Goal: Task Accomplishment & Management: Use online tool/utility

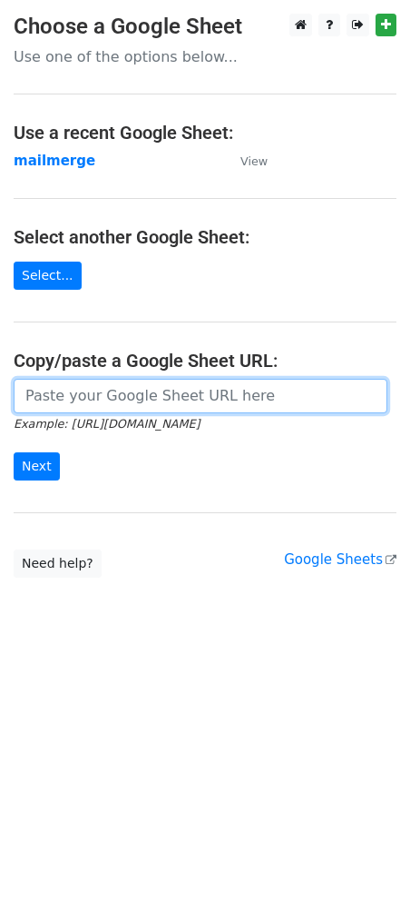
click at [108, 400] on input "url" at bounding box center [201, 396] width 374 height 35
paste input "[URL][DOMAIN_NAME]"
type input "[URL][DOMAIN_NAME]"
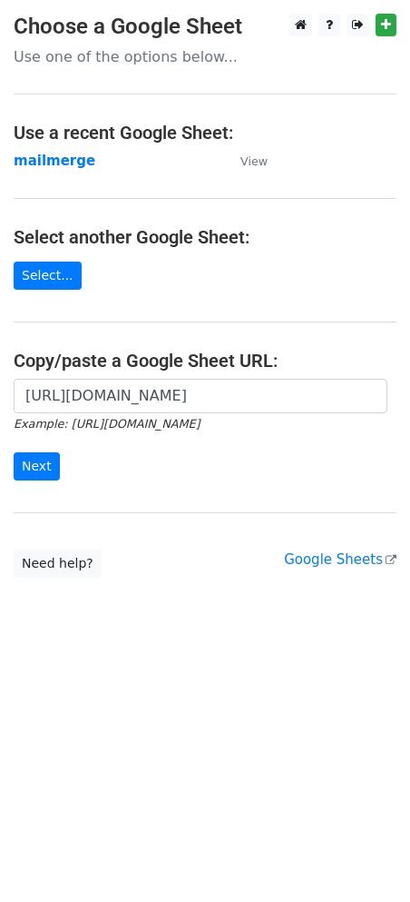
scroll to position [0, 0]
click at [35, 466] on input "Next" at bounding box center [37, 466] width 46 height 28
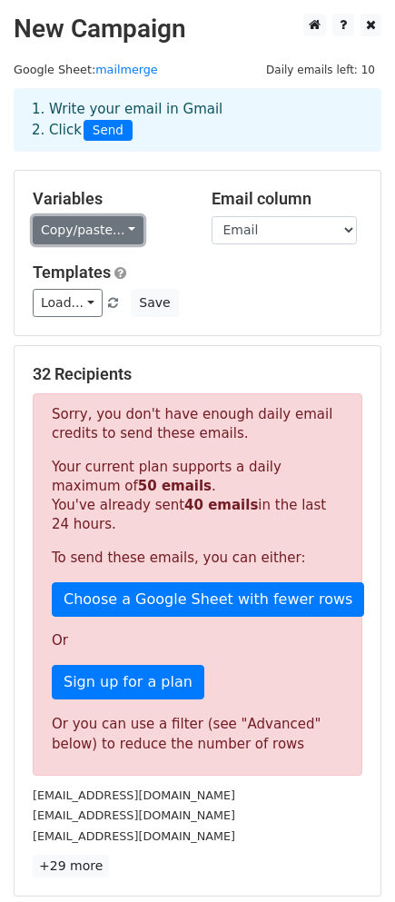
click at [104, 233] on link "Copy/paste..." at bounding box center [88, 230] width 111 height 28
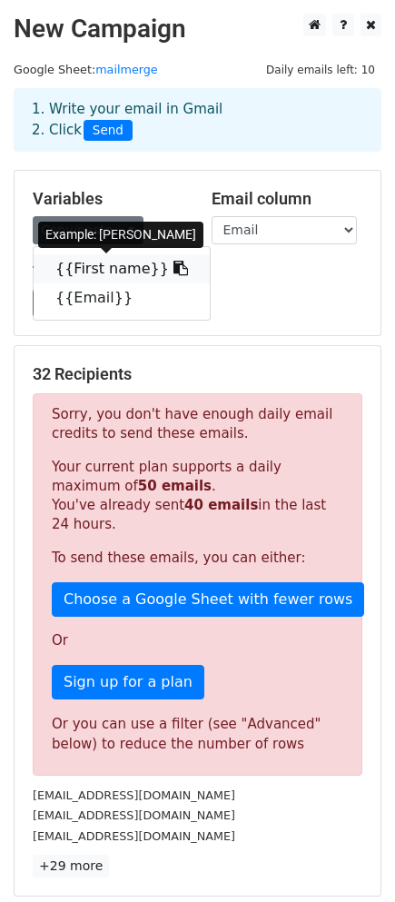
click at [104, 265] on link "{{First name}}" at bounding box center [122, 268] width 176 height 29
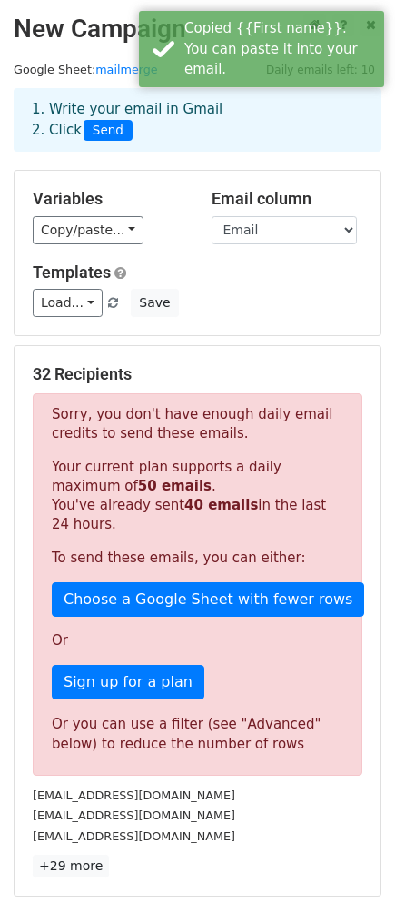
click at [297, 312] on div "Load... No templates saved Save" at bounding box center [197, 303] width 357 height 28
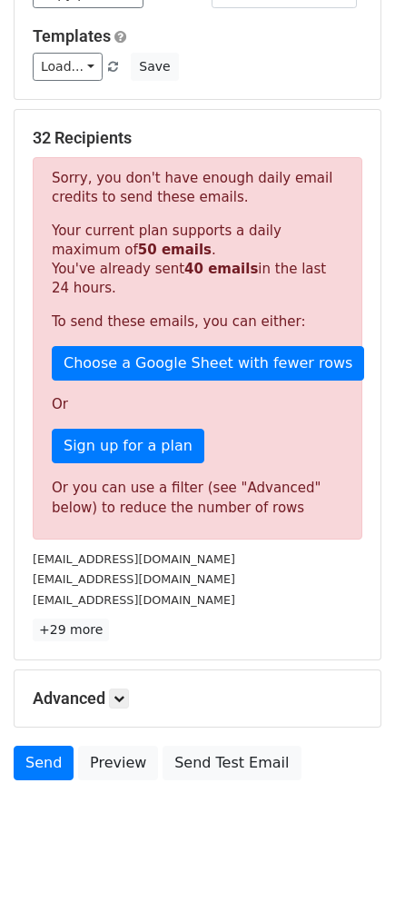
scroll to position [271, 0]
